Goal: Information Seeking & Learning: Learn about a topic

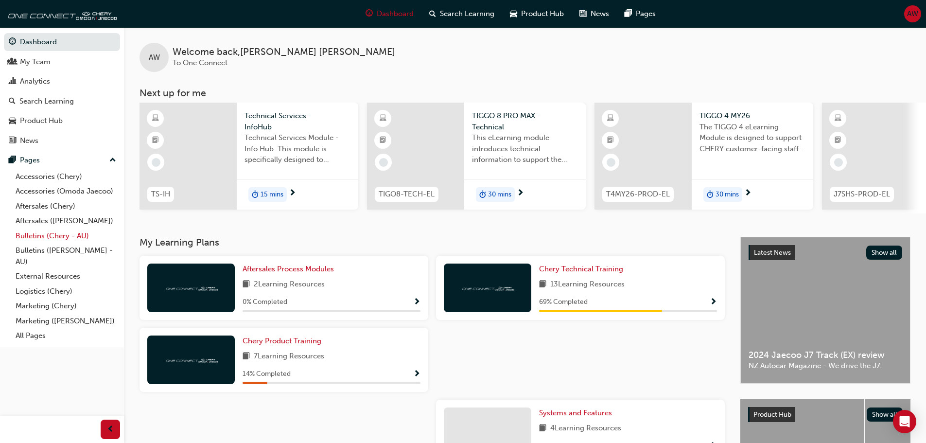
click at [41, 236] on link "Bulletins (Chery - AU)" at bounding box center [66, 235] width 108 height 15
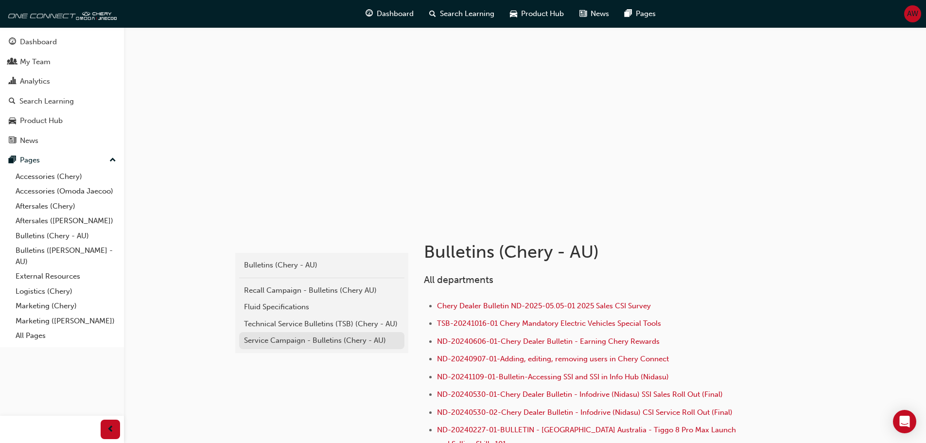
click at [289, 336] on div "Service Campaign - Bulletins (Chery - AU)" at bounding box center [321, 340] width 155 height 11
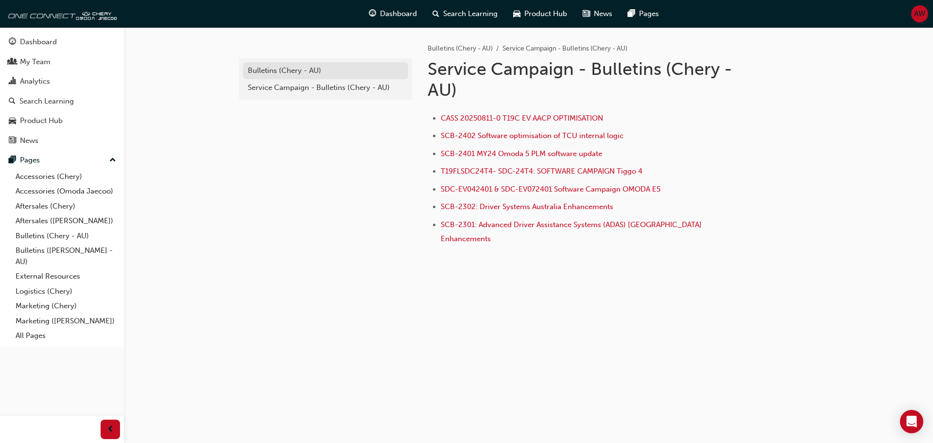
click at [286, 64] on link "Bulletins (Chery - AU)" at bounding box center [325, 70] width 165 height 17
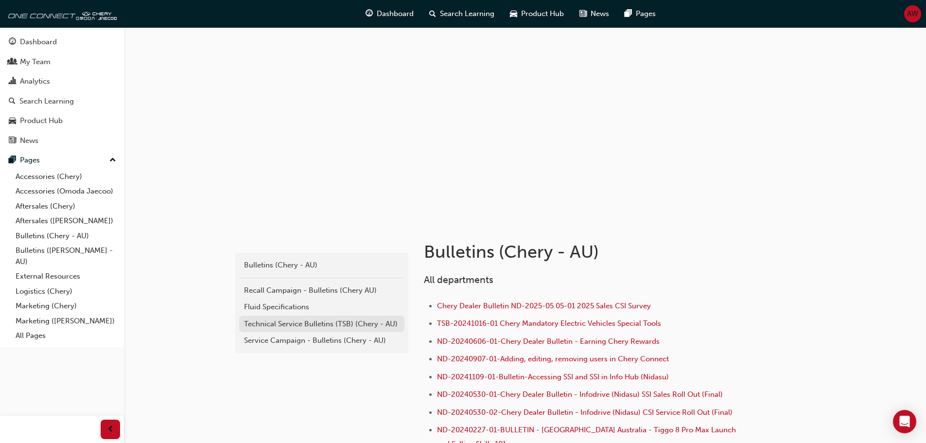
click at [289, 322] on div "Technical Service Bulletins (TSB) (Chery - AU)" at bounding box center [321, 323] width 155 height 11
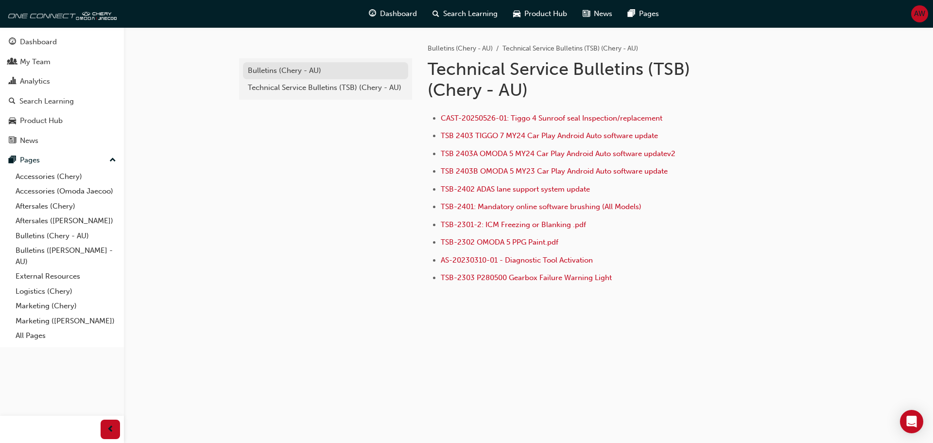
click at [302, 73] on div "Bulletins (Chery - AU)" at bounding box center [325, 70] width 155 height 11
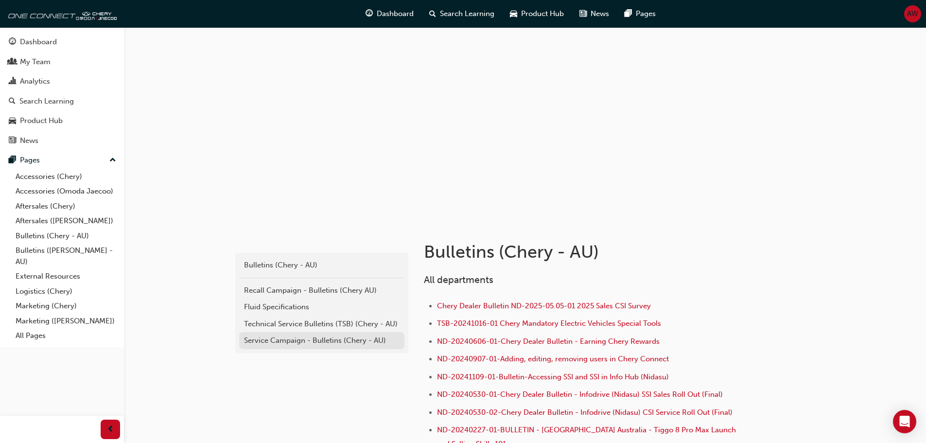
click at [296, 345] on div "Service Campaign - Bulletins (Chery - AU)" at bounding box center [321, 340] width 155 height 11
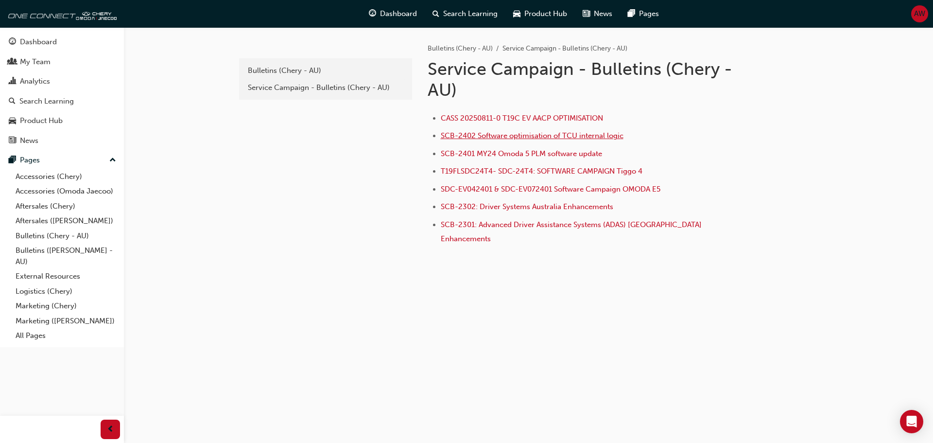
click at [498, 136] on span "SCB-2402 Software optimisation of TCU internal logic" at bounding box center [532, 135] width 183 height 9
click at [478, 134] on span "SCB-2402 Software optimisation of TCU internal logic" at bounding box center [532, 135] width 183 height 9
click at [488, 134] on span "SCB-2402 Software optimisation of TCU internal logic" at bounding box center [532, 135] width 183 height 9
click at [53, 208] on link "Aftersales (Chery)" at bounding box center [66, 206] width 108 height 15
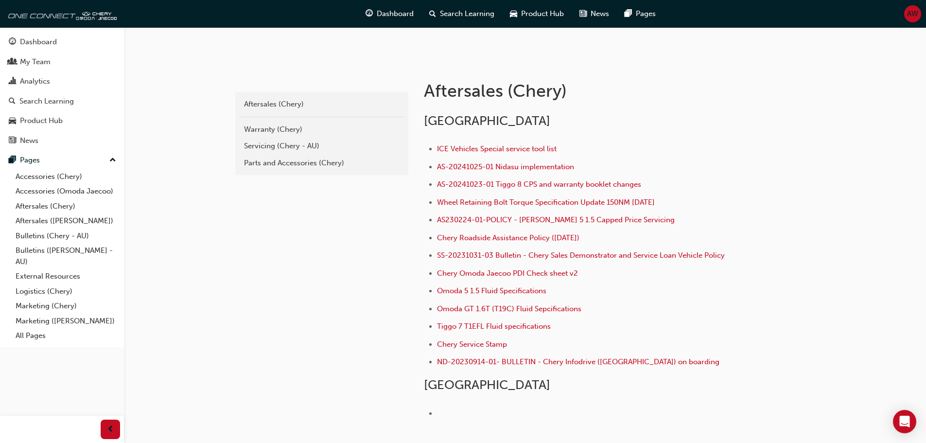
scroll to position [146, 0]
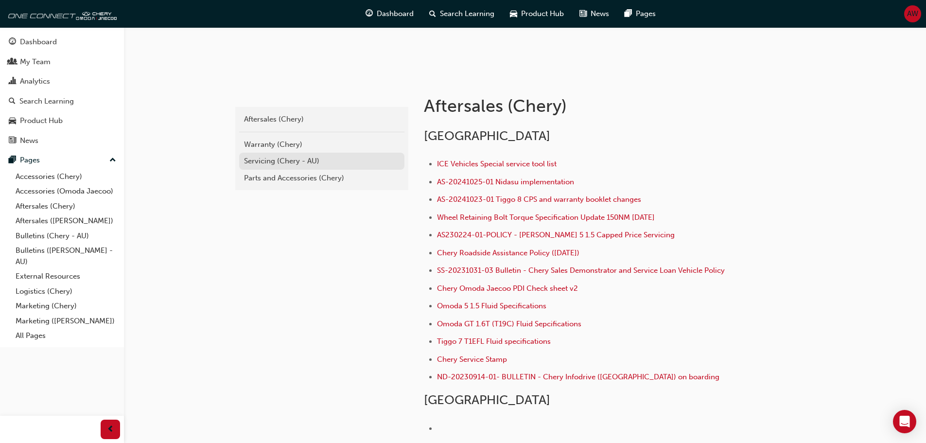
click at [276, 162] on div "Servicing (Chery - AU)" at bounding box center [321, 160] width 155 height 11
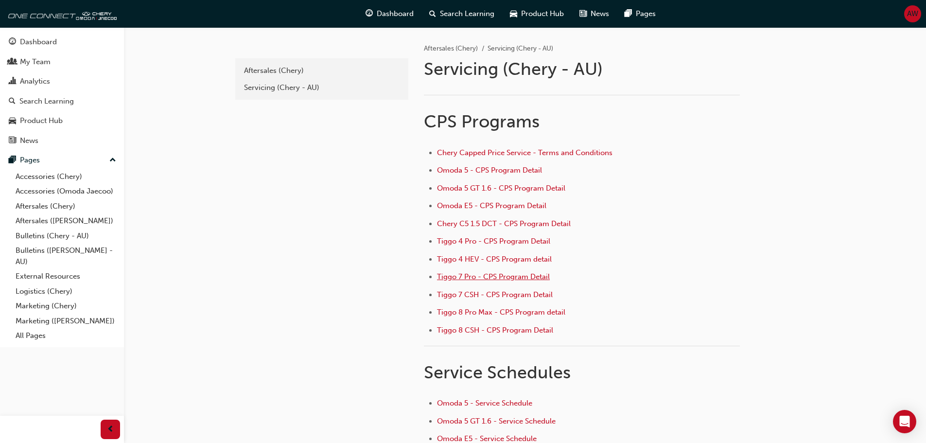
click at [509, 276] on span "Tiggo 7 Pro - CPS Program Detail" at bounding box center [493, 276] width 113 height 9
